Goal: Transaction & Acquisition: Purchase product/service

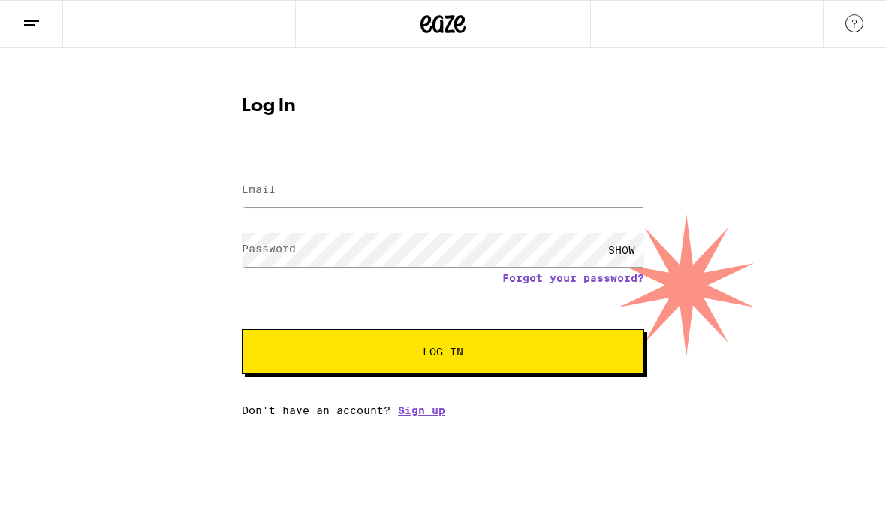
click at [420, 177] on input "Email" at bounding box center [443, 190] width 402 height 34
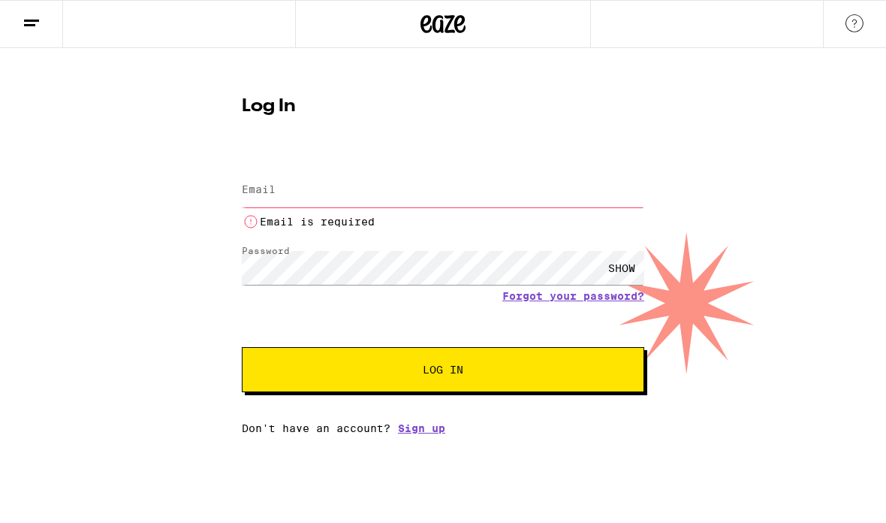
click at [370, 185] on input "Email" at bounding box center [443, 190] width 402 height 34
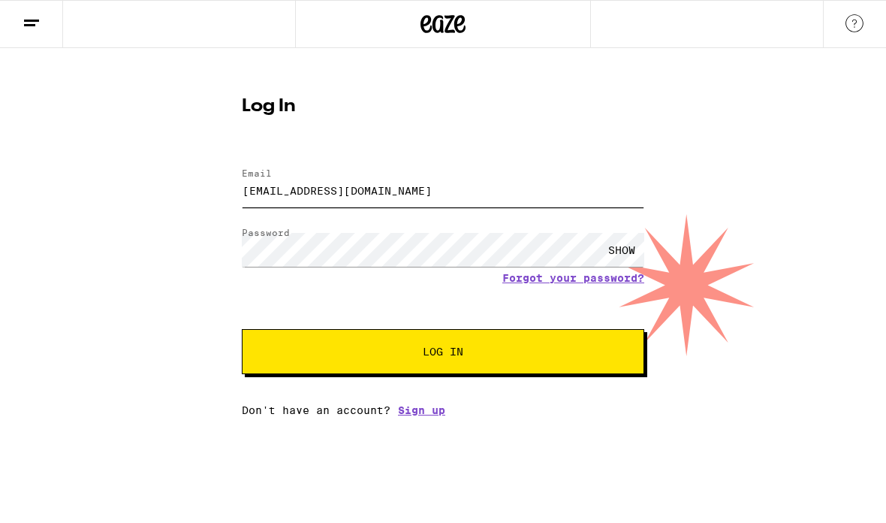
type input "[EMAIL_ADDRESS][DOMAIN_NAME]"
click at [522, 369] on button "Log In" at bounding box center [443, 351] width 402 height 45
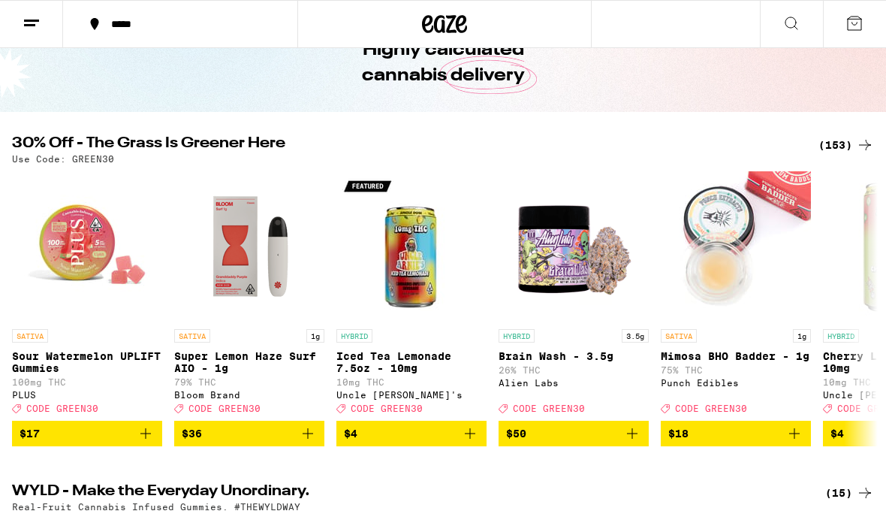
scroll to position [67, 0]
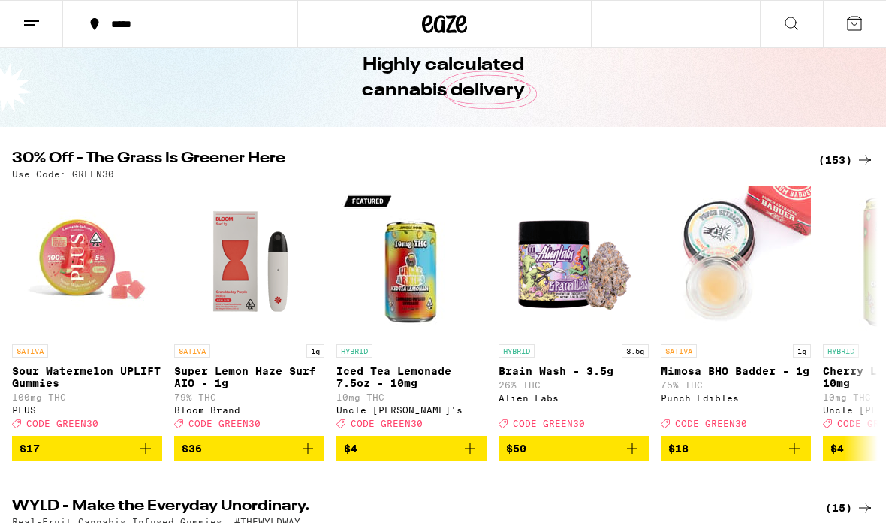
click at [847, 158] on div "(153)" at bounding box center [846, 160] width 56 height 18
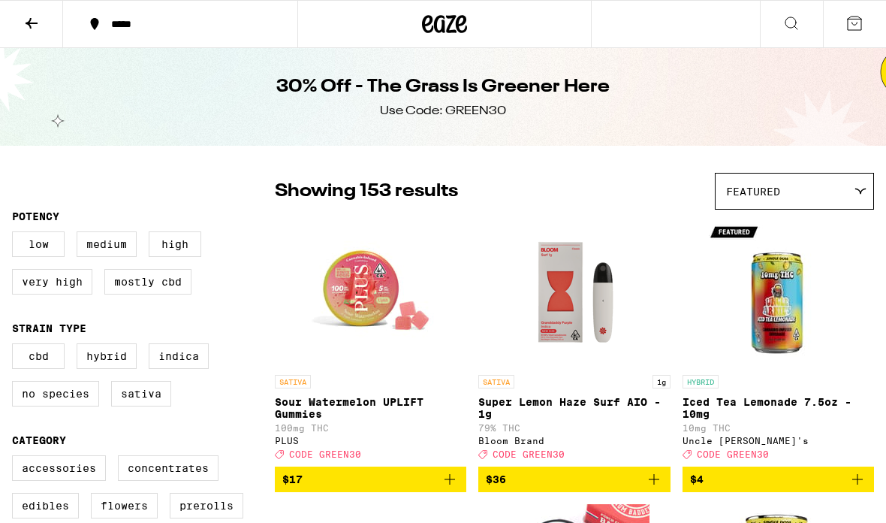
click at [791, 25] on icon at bounding box center [791, 23] width 18 height 18
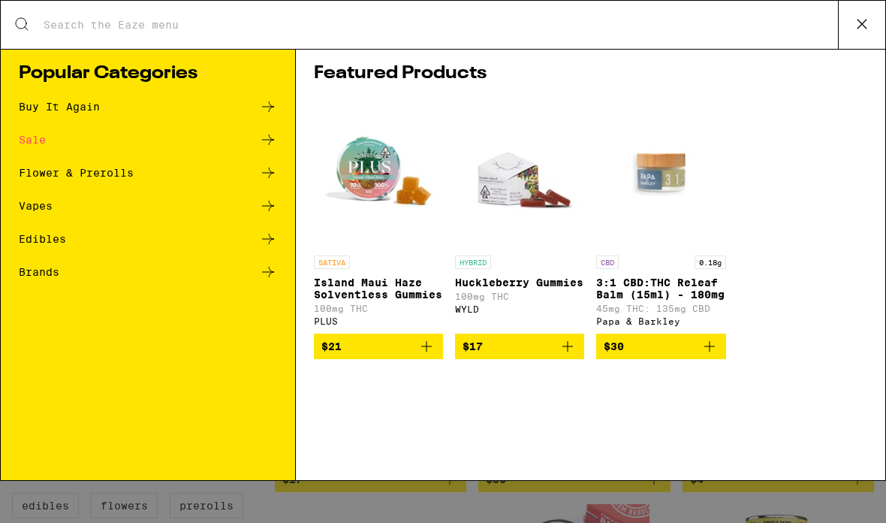
click at [101, 276] on div "Brands" at bounding box center [148, 272] width 258 height 18
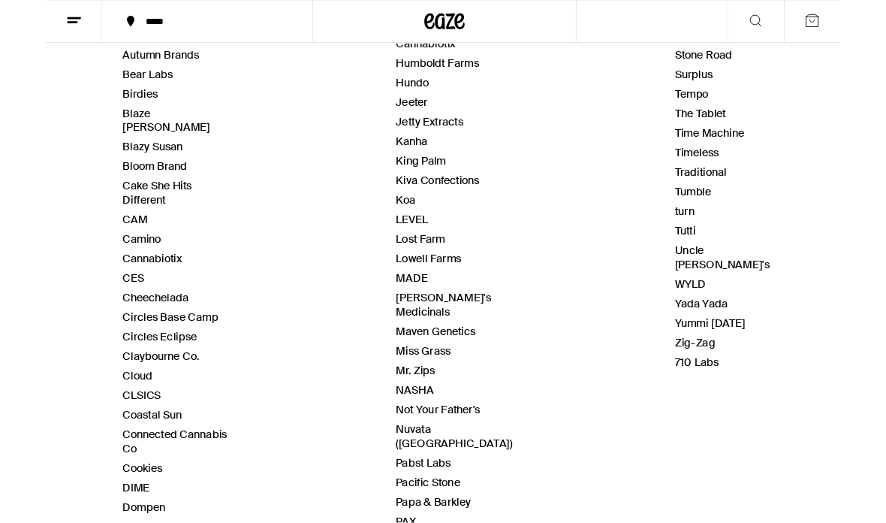
scroll to position [332, 0]
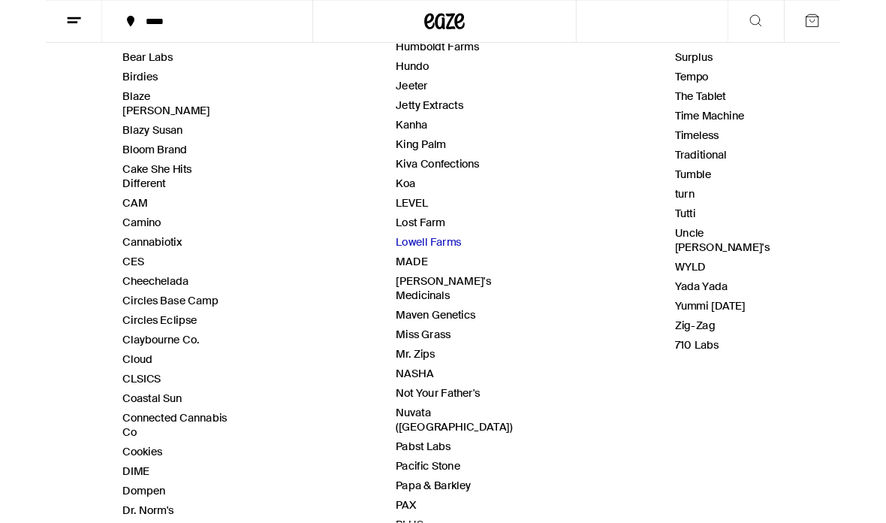
click at [443, 262] on link "Lowell Farms" at bounding box center [426, 270] width 73 height 16
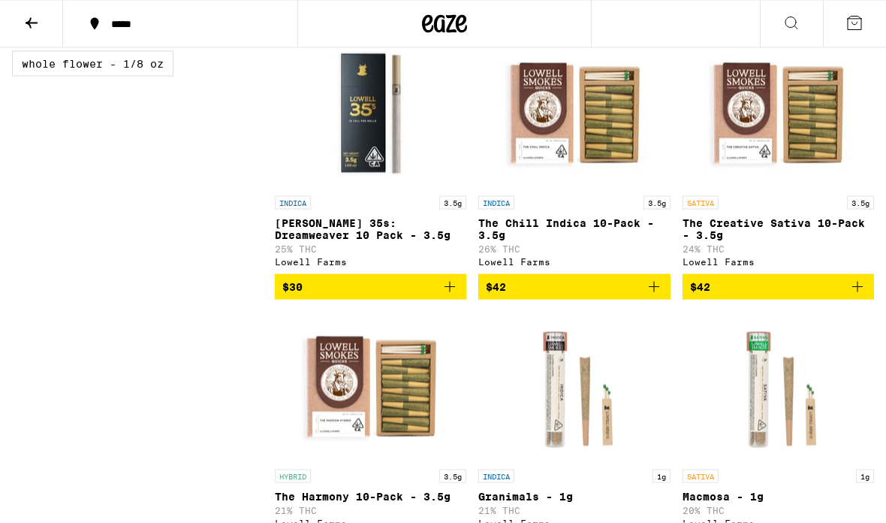
scroll to position [510, 0]
